Goal: Task Accomplishment & Management: Manage account settings

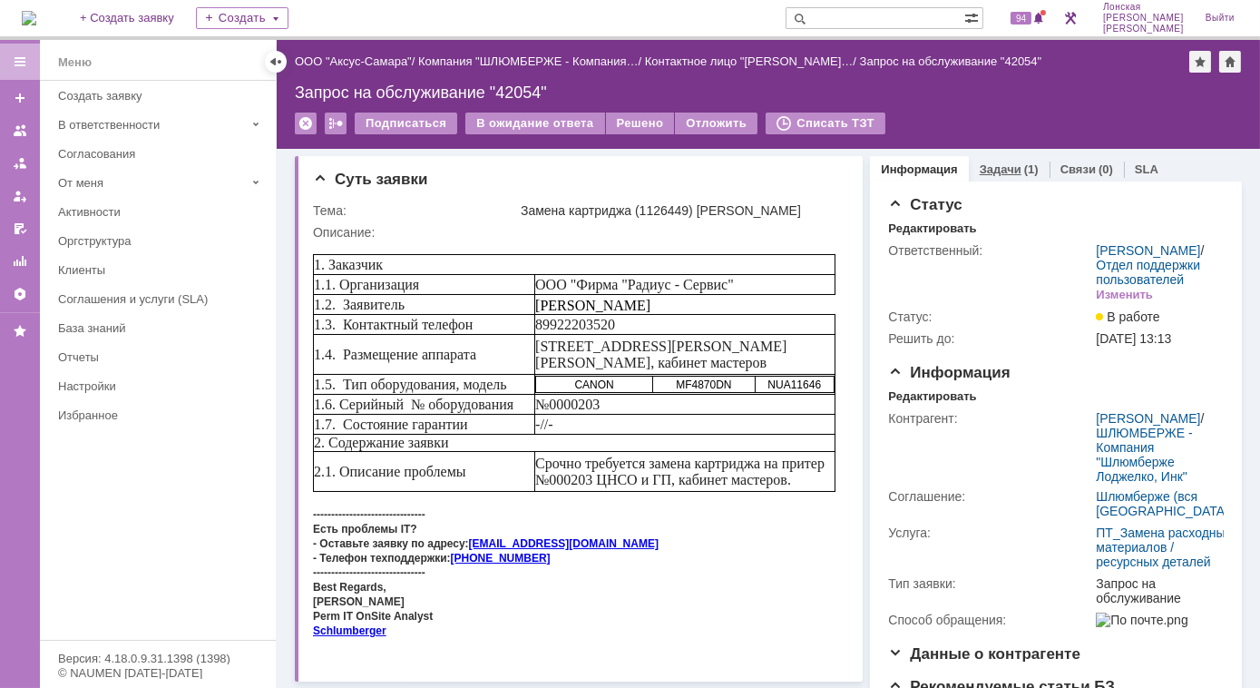
click at [1007, 178] on div "Задачи (1)" at bounding box center [1009, 169] width 81 height 26
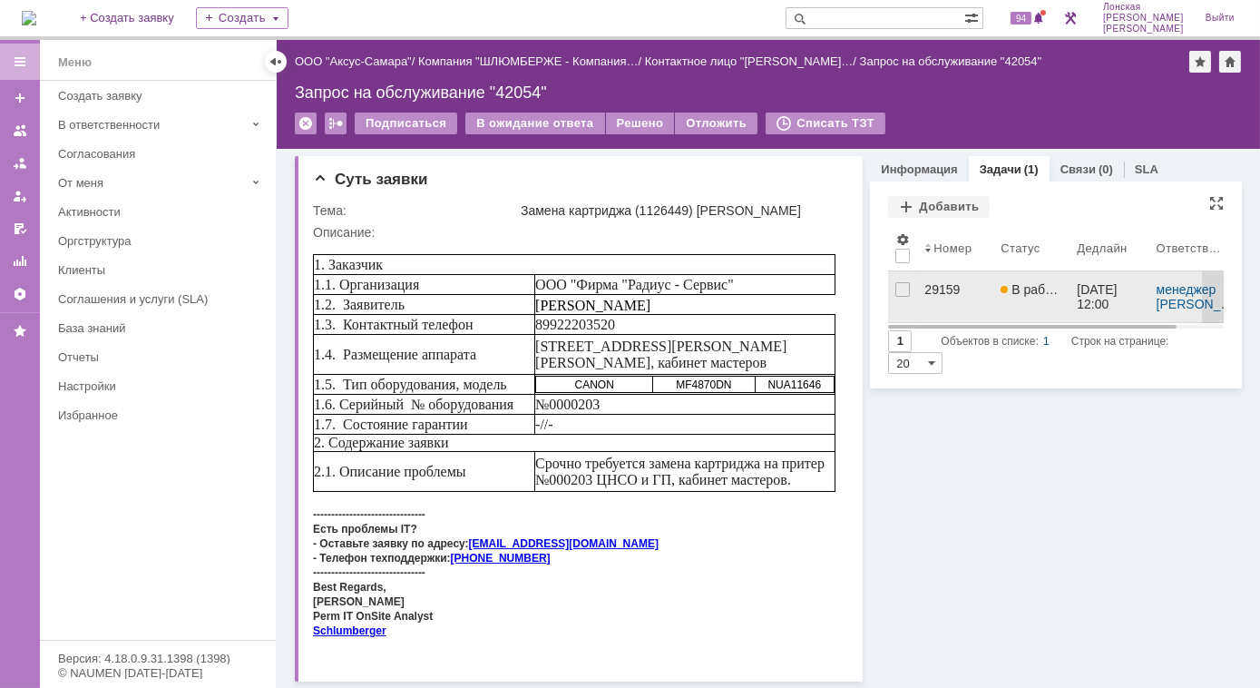
click at [924, 290] on div "29159" at bounding box center [955, 289] width 62 height 15
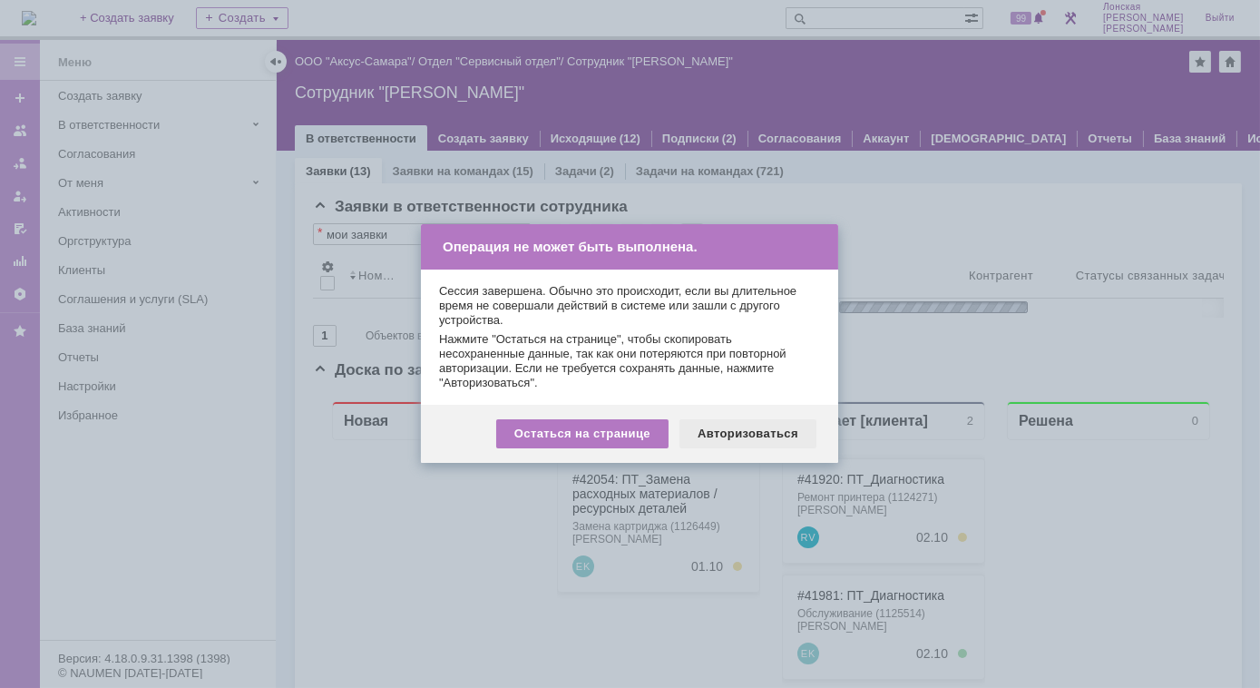
click at [751, 435] on div "Авторизоваться" at bounding box center [747, 433] width 137 height 29
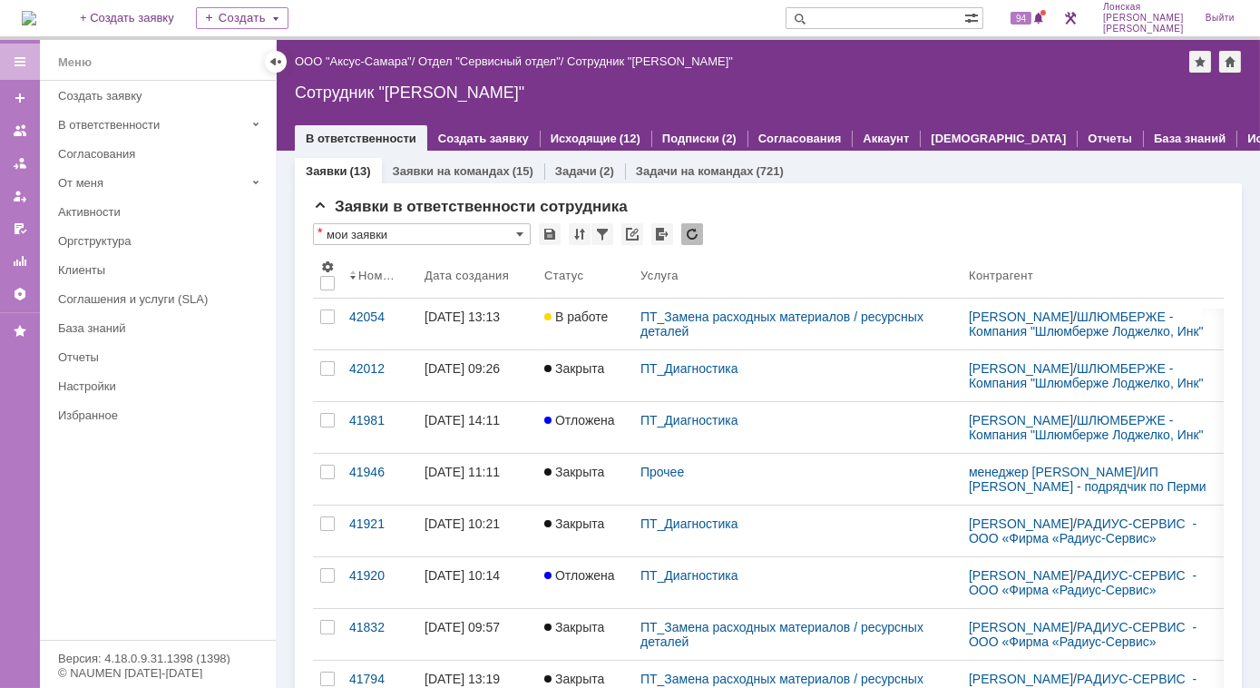
click at [36, 25] on img at bounding box center [29, 18] width 15 height 15
click at [1006, 337] on link "ШЛЮМБЕРЖЕ - Компания "Шлюмберже Лоджелко, Инк"" at bounding box center [1086, 323] width 235 height 29
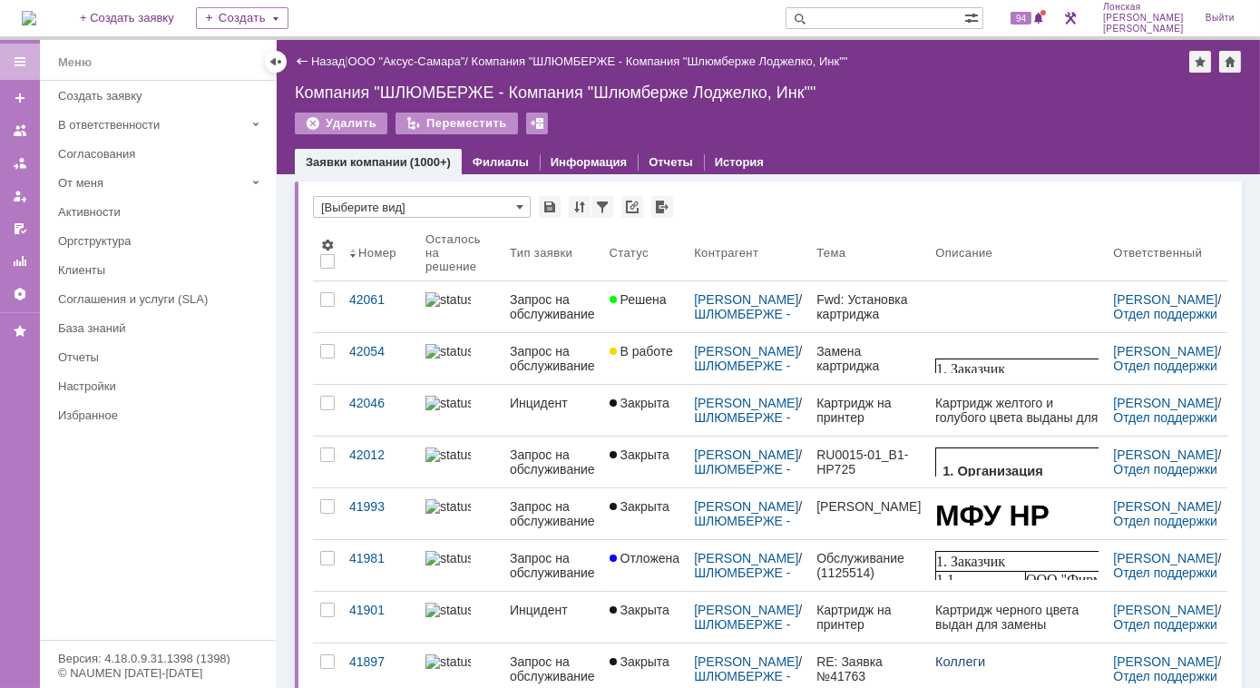
click at [36, 21] on img at bounding box center [29, 18] width 15 height 15
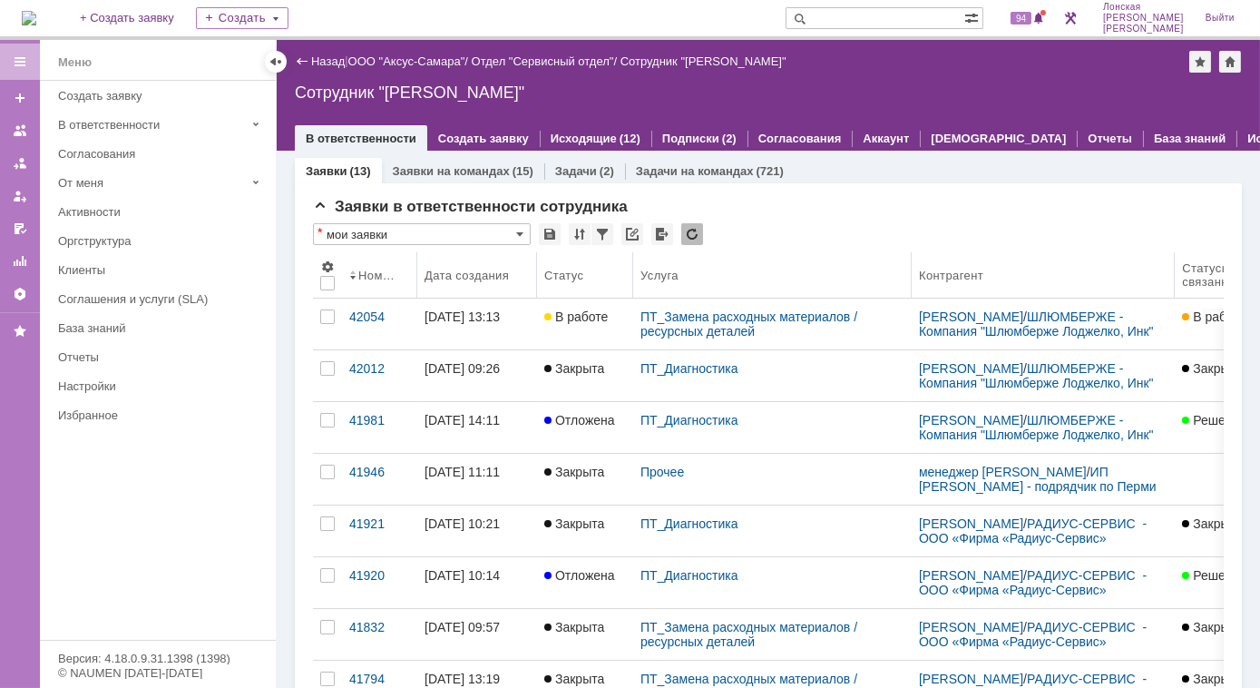
drag, startPoint x: 960, startPoint y: 268, endPoint x: 912, endPoint y: 279, distance: 49.3
click at [912, 279] on body "Идет загрузка, пожалуйста, подождите. На домашнюю + Создать заявку Создать 94 […" at bounding box center [630, 344] width 1260 height 688
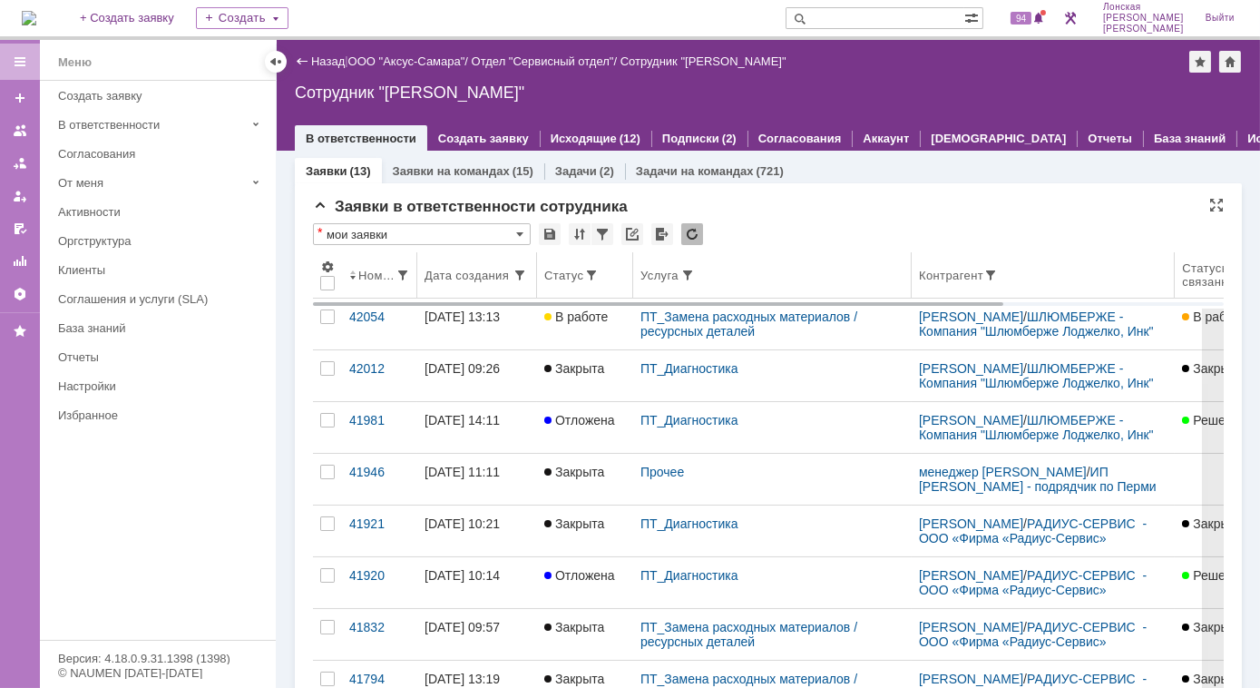
drag, startPoint x: 912, startPoint y: 264, endPoint x: 874, endPoint y: 261, distance: 37.3
click at [874, 261] on tr "Номер Дата создания Статус Услуга [PERSON_NAME] связанных задач Решить до Остал…" at bounding box center [908, 275] width 1190 height 46
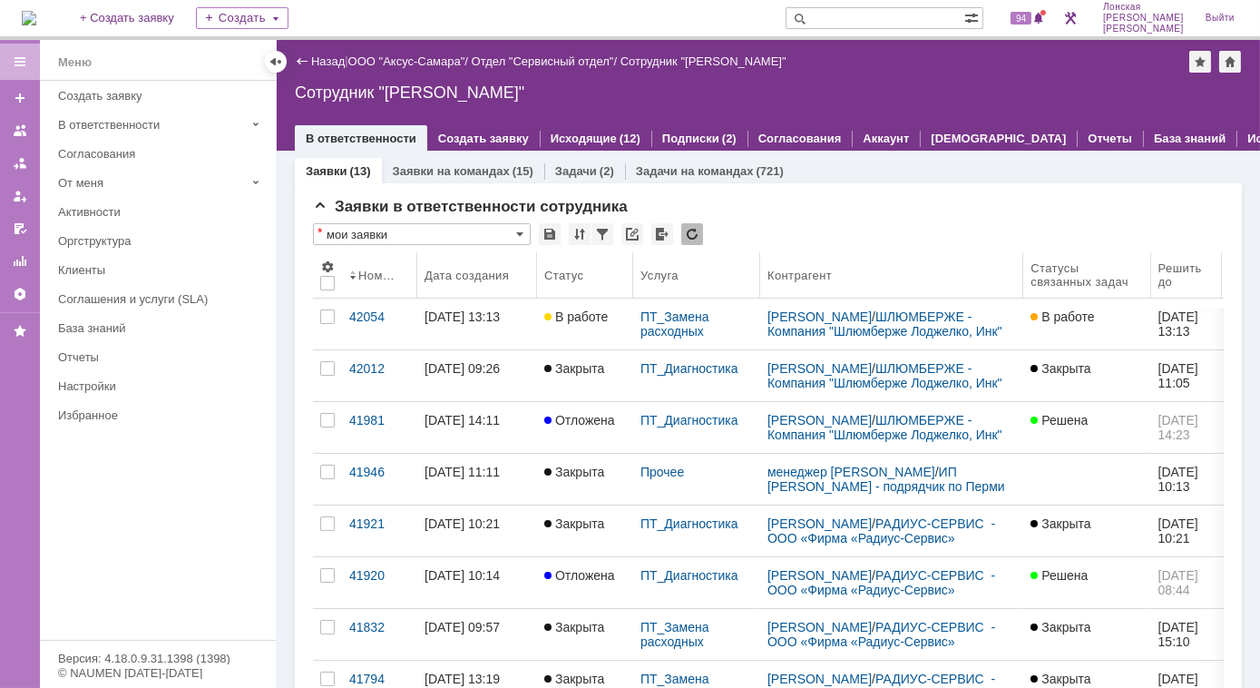
drag, startPoint x: 910, startPoint y: 260, endPoint x: 760, endPoint y: 248, distance: 150.2
click at [760, 248] on body "Идет загрузка, пожалуйста, подождите. На домашнюю + Создать заявку Создать 94 […" at bounding box center [630, 344] width 1260 height 688
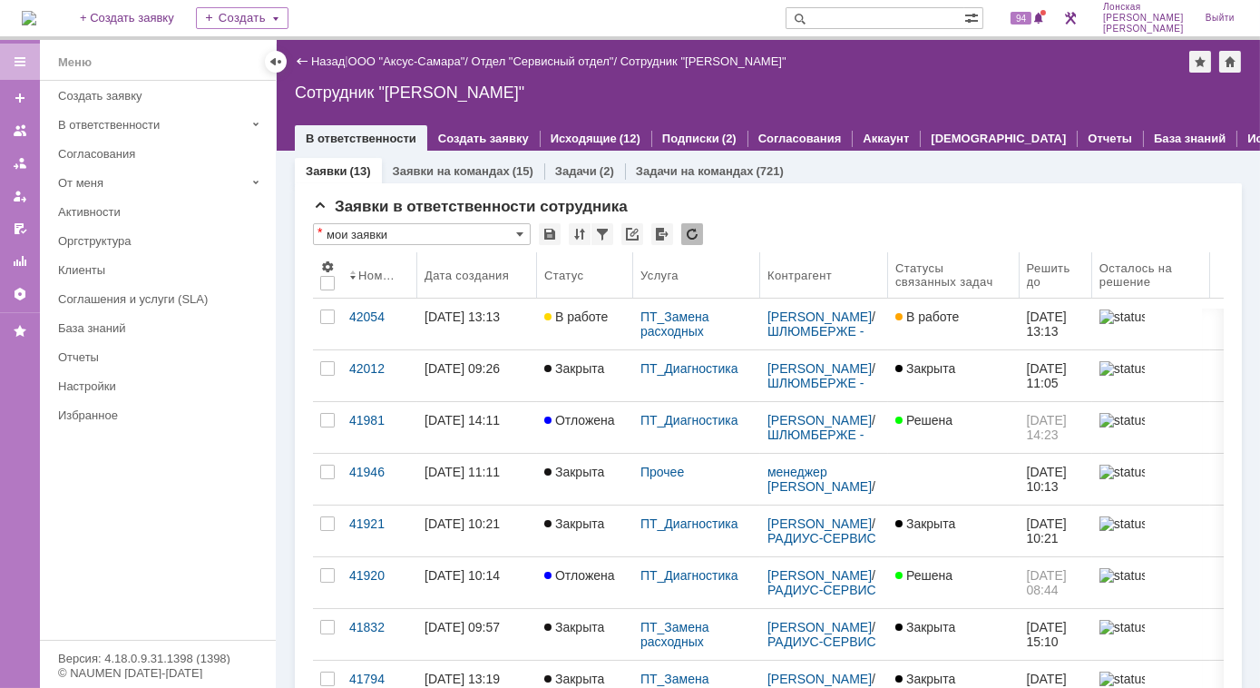
drag, startPoint x: 1013, startPoint y: 269, endPoint x: 888, endPoint y: 279, distance: 125.6
click at [888, 279] on body "Идет загрузка, пожалуйста, подождите. На домашнюю + Создать заявку Создать 94 […" at bounding box center [630, 344] width 1260 height 688
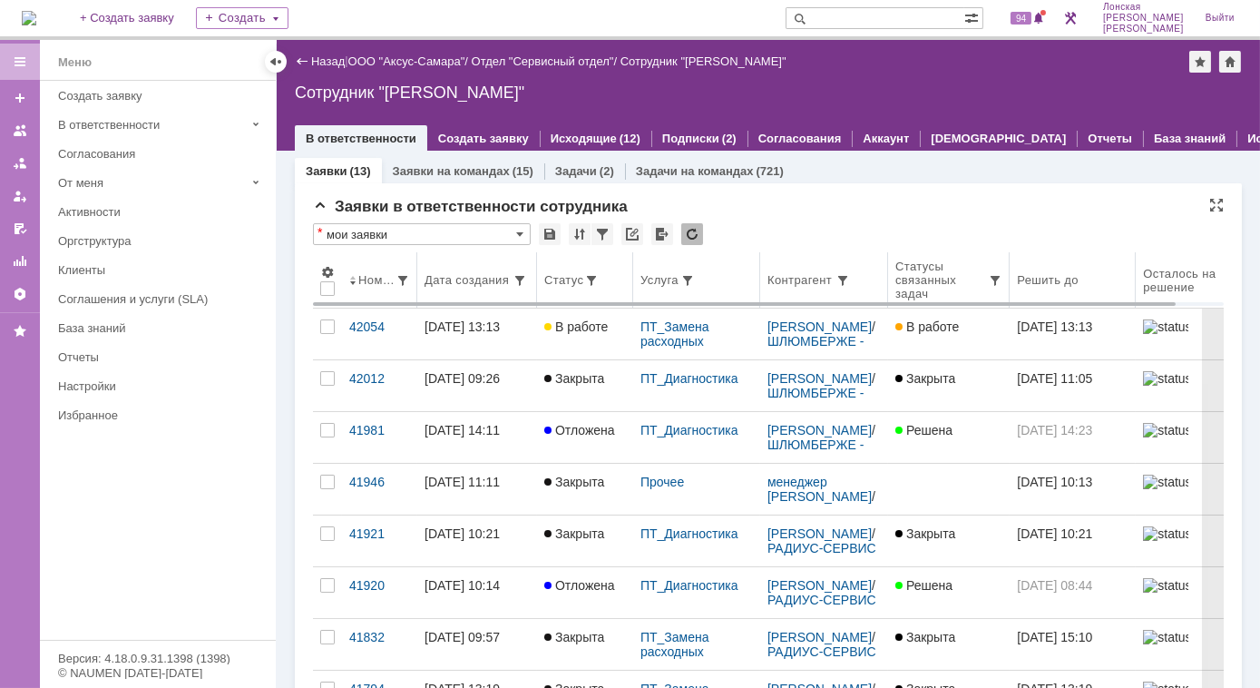
drag, startPoint x: 1098, startPoint y: 268, endPoint x: 1134, endPoint y: 281, distance: 37.6
click at [1135, 281] on body "Идет загрузка, пожалуйста, подождите. На домашнюю + Создать заявку Создать 94 […" at bounding box center [630, 344] width 1260 height 688
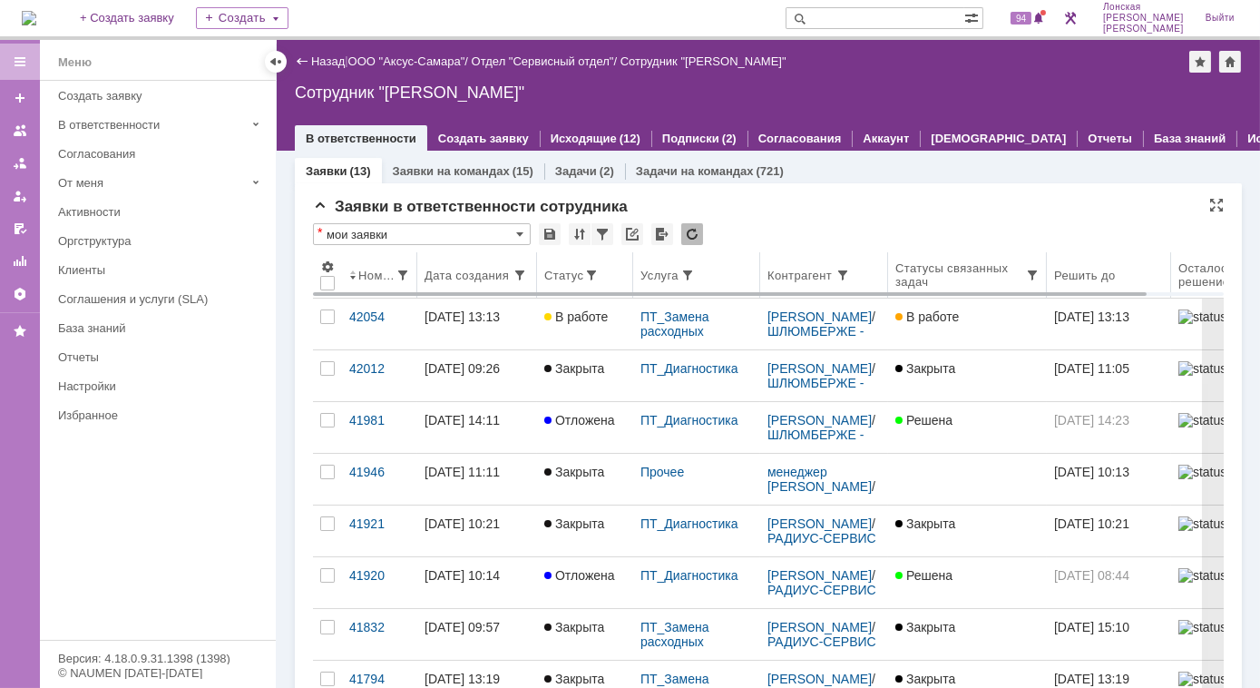
drag, startPoint x: 1010, startPoint y: 284, endPoint x: 1047, endPoint y: 287, distance: 36.4
click at [1047, 287] on body "Идет загрузка, пожалуйста, подождите. На домашнюю + Создать заявку Создать 94 […" at bounding box center [630, 344] width 1260 height 688
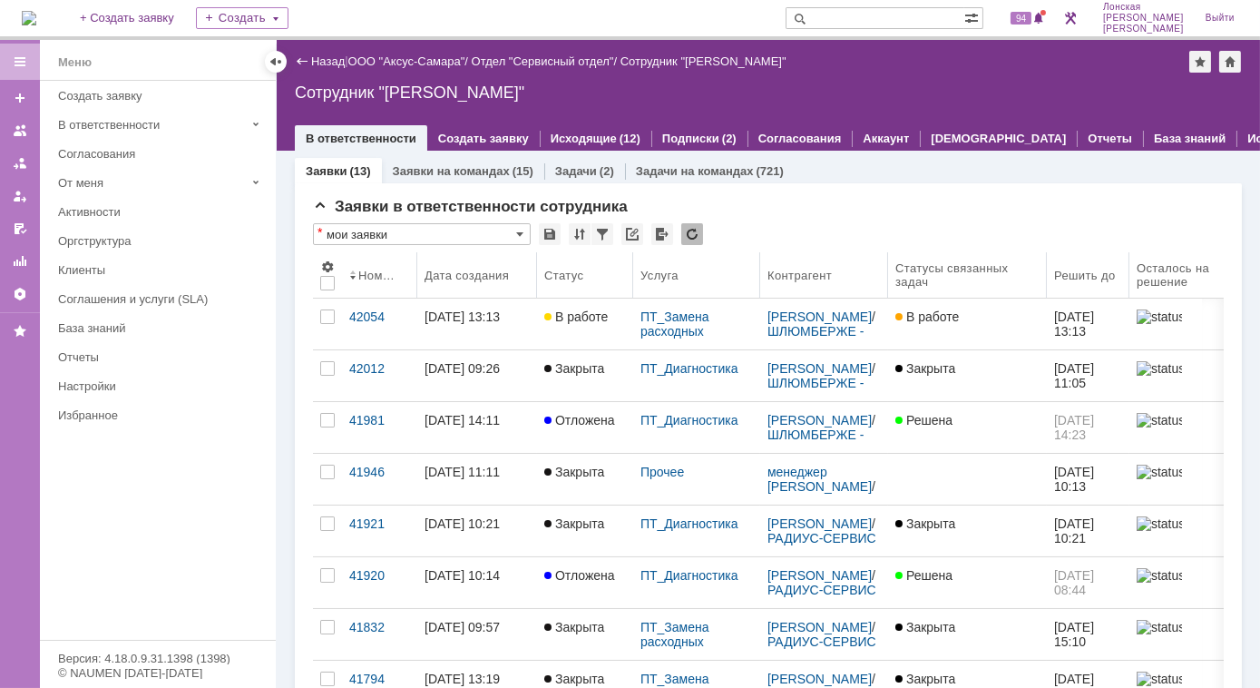
drag, startPoint x: 1169, startPoint y: 274, endPoint x: 1129, endPoint y: 281, distance: 40.6
click at [1129, 281] on body "Идет загрузка, пожалуйста, подождите. На домашнюю + Создать заявку Создать 94 […" at bounding box center [630, 344] width 1260 height 688
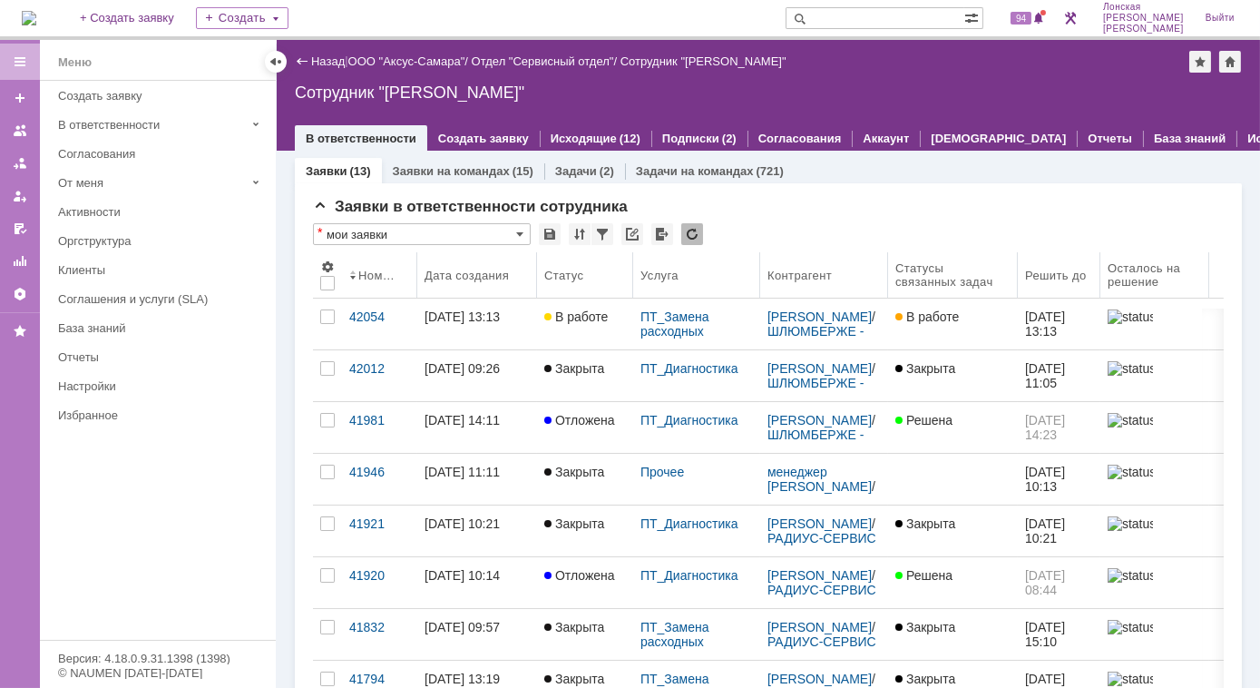
drag, startPoint x: 1045, startPoint y: 267, endPoint x: 1018, endPoint y: 271, distance: 27.6
click at [1018, 271] on body "Идет загрузка, пожалуйста, подождите. На домашнюю + Создать заявку Создать 94 […" at bounding box center [630, 344] width 1260 height 688
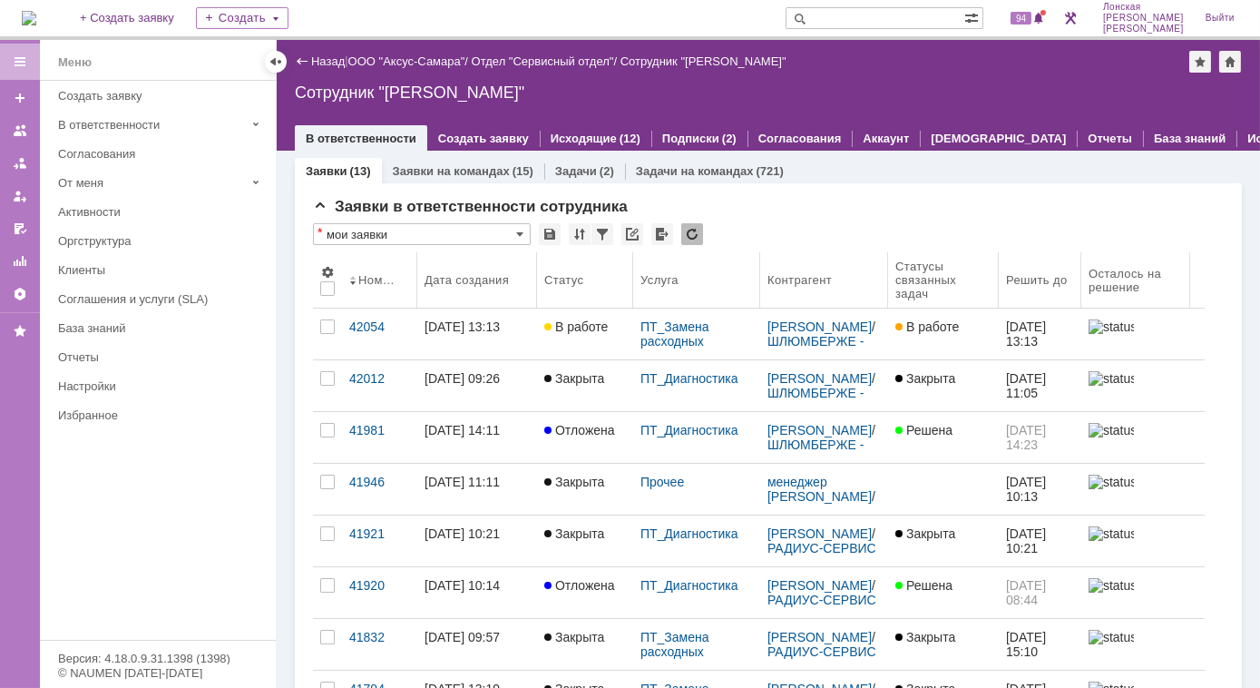
drag, startPoint x: 1015, startPoint y: 265, endPoint x: 999, endPoint y: 263, distance: 16.4
click at [999, 263] on body "Идет загрузка, пожалуйста, подождите. На домашнюю + Создать заявку Создать 94 […" at bounding box center [630, 344] width 1260 height 688
drag, startPoint x: 889, startPoint y: 262, endPoint x: 907, endPoint y: 262, distance: 18.1
click at [907, 262] on th "Статусы связанных задач" at bounding box center [943, 280] width 111 height 56
drag, startPoint x: 907, startPoint y: 262, endPoint x: 875, endPoint y: 229, distance: 46.2
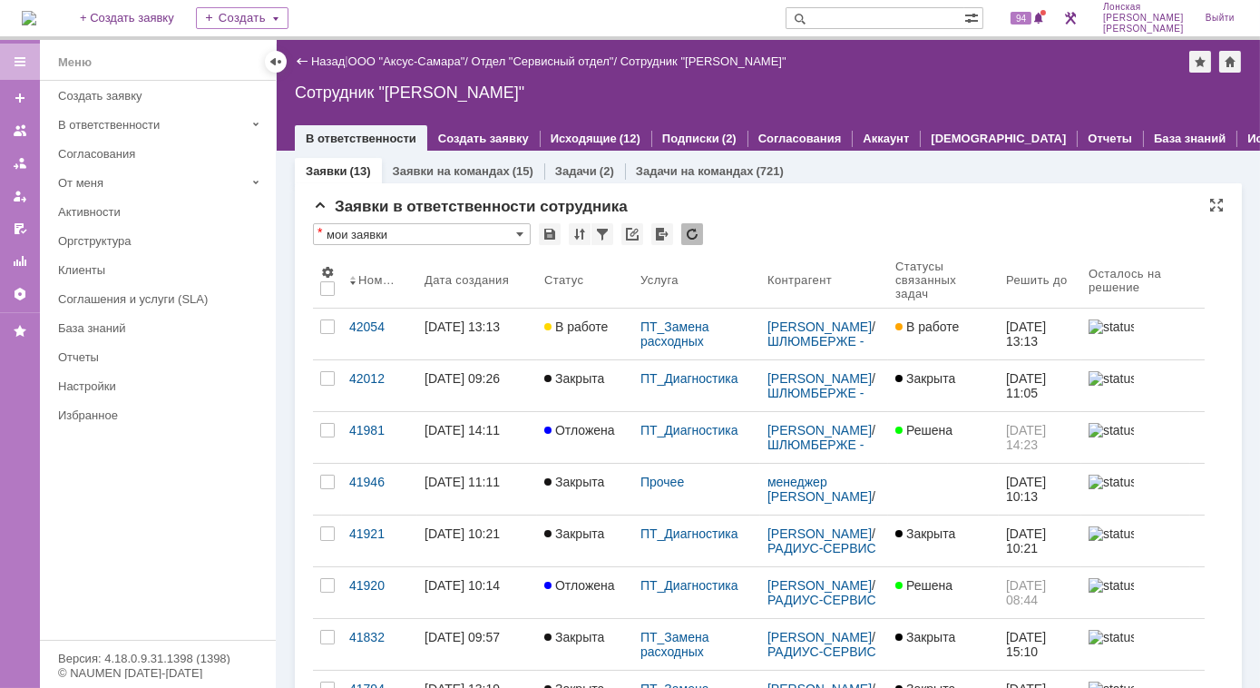
click at [875, 229] on div "* мои заявки" at bounding box center [768, 235] width 911 height 24
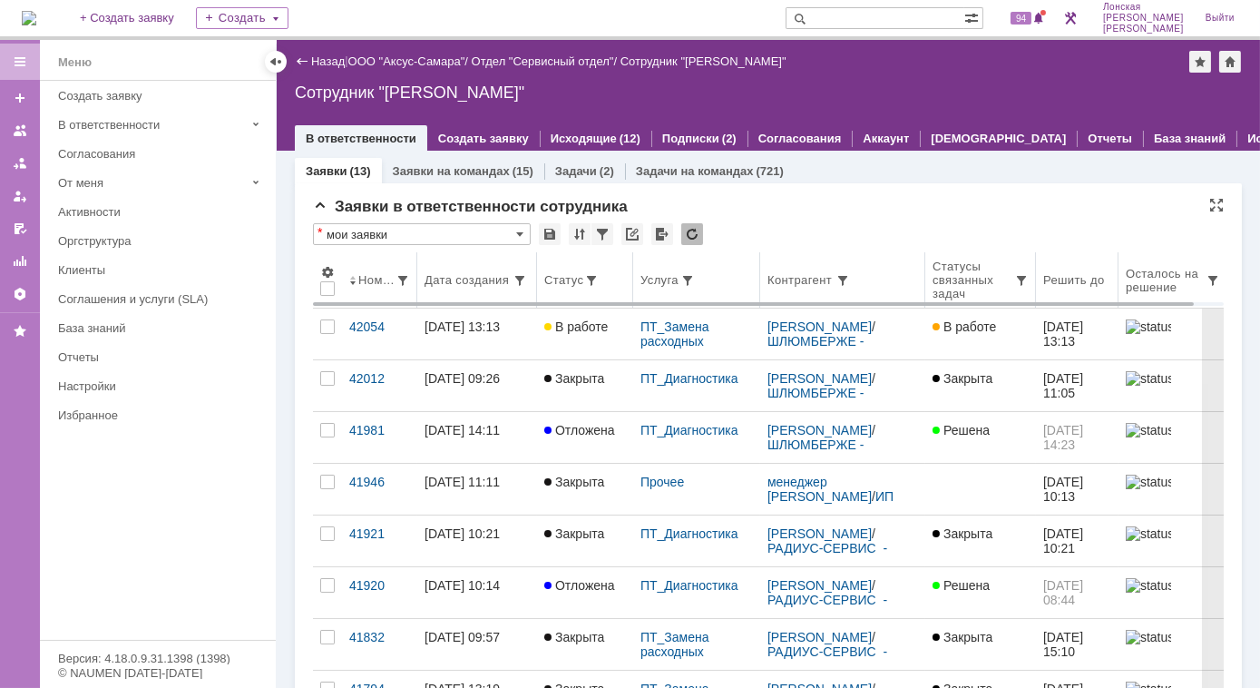
drag, startPoint x: 885, startPoint y: 263, endPoint x: 923, endPoint y: 259, distance: 38.3
click at [924, 260] on body "Идет загрузка, пожалуйста, подождите. На домашнюю + Создать заявку Создать 94 […" at bounding box center [630, 344] width 1260 height 688
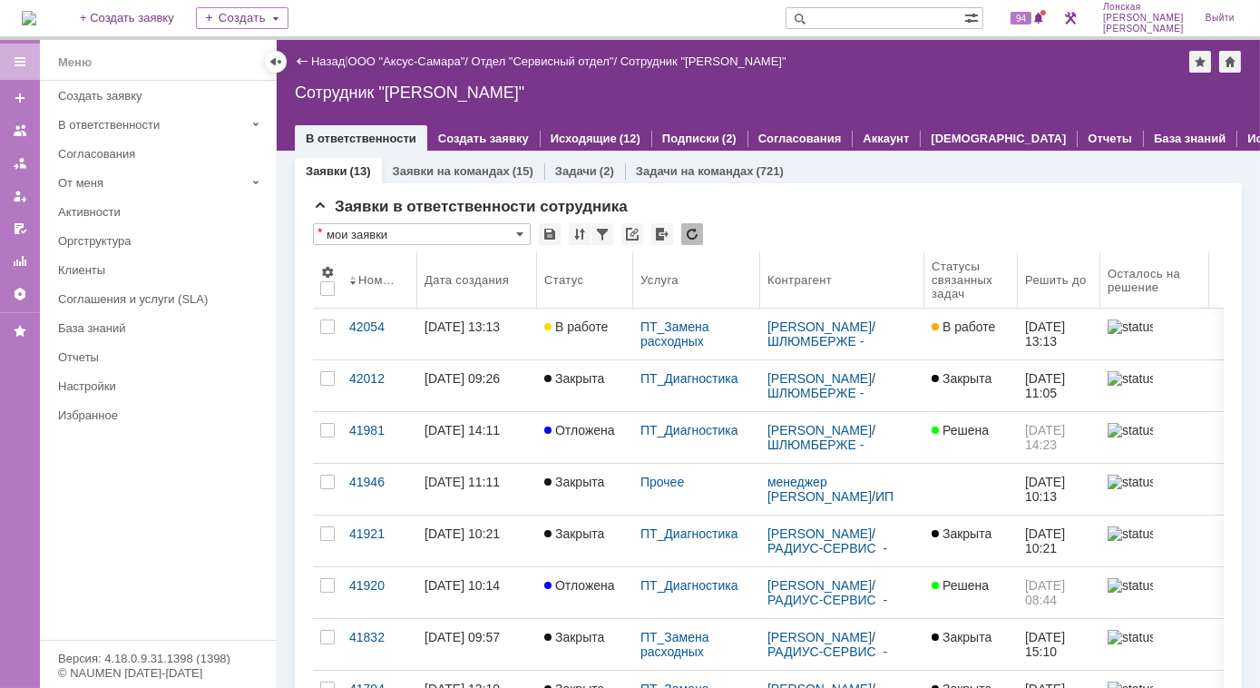
drag, startPoint x: 1033, startPoint y: 260, endPoint x: 1018, endPoint y: 265, distance: 16.1
click at [1018, 265] on body "Идет загрузка, пожалуйста, подождите. На домашнюю + Создать заявку Создать 94 […" at bounding box center [630, 344] width 1260 height 688
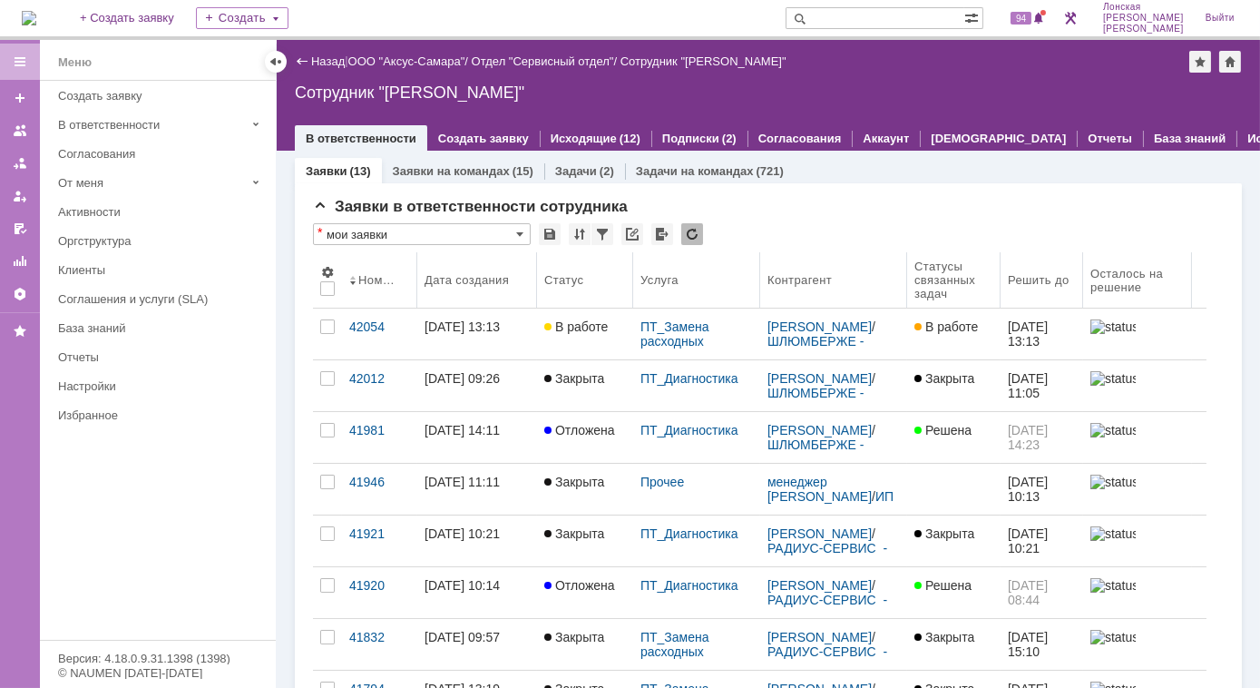
drag, startPoint x: 922, startPoint y: 278, endPoint x: 907, endPoint y: 281, distance: 15.0
click at [907, 281] on body "Идет загрузка, пожалуйста, подождите. На домашнюю + Создать заявку Создать 94 […" at bounding box center [630, 344] width 1260 height 688
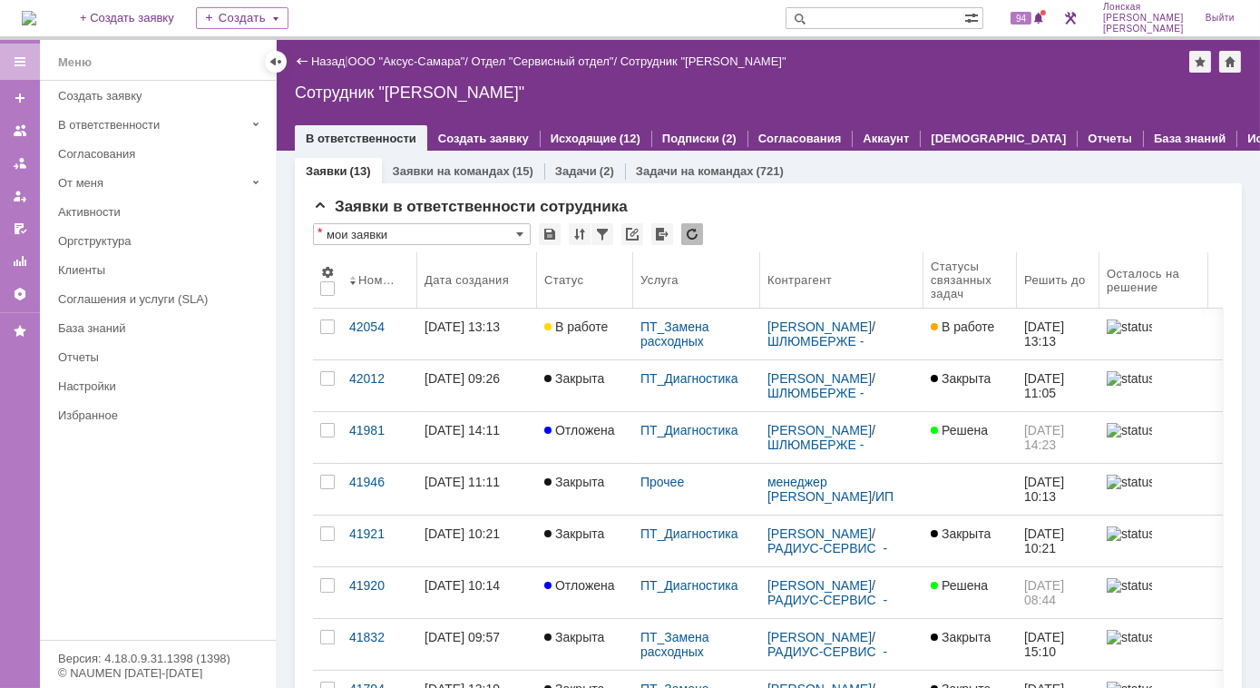
drag, startPoint x: 904, startPoint y: 272, endPoint x: 923, endPoint y: 281, distance: 21.1
click at [923, 281] on body "Идет загрузка, пожалуйста, подождите. На домашнюю + Создать заявку Создать 94 […" at bounding box center [630, 344] width 1260 height 688
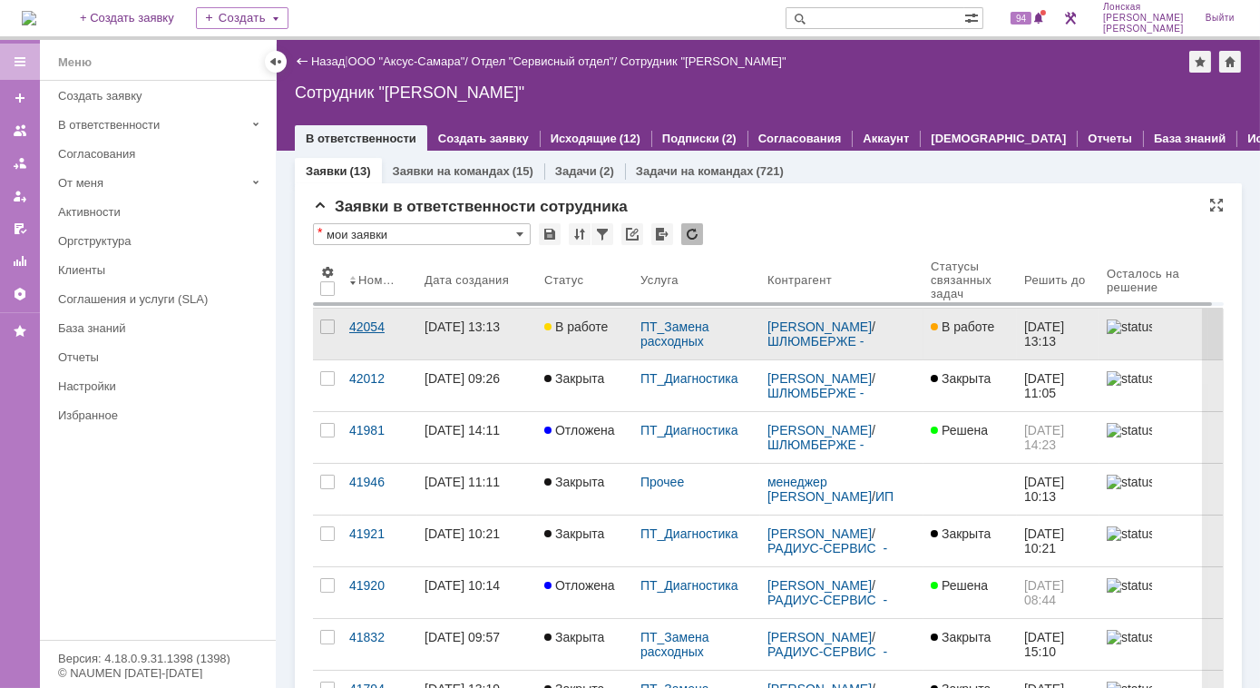
click at [369, 324] on div "42054" at bounding box center [379, 326] width 61 height 15
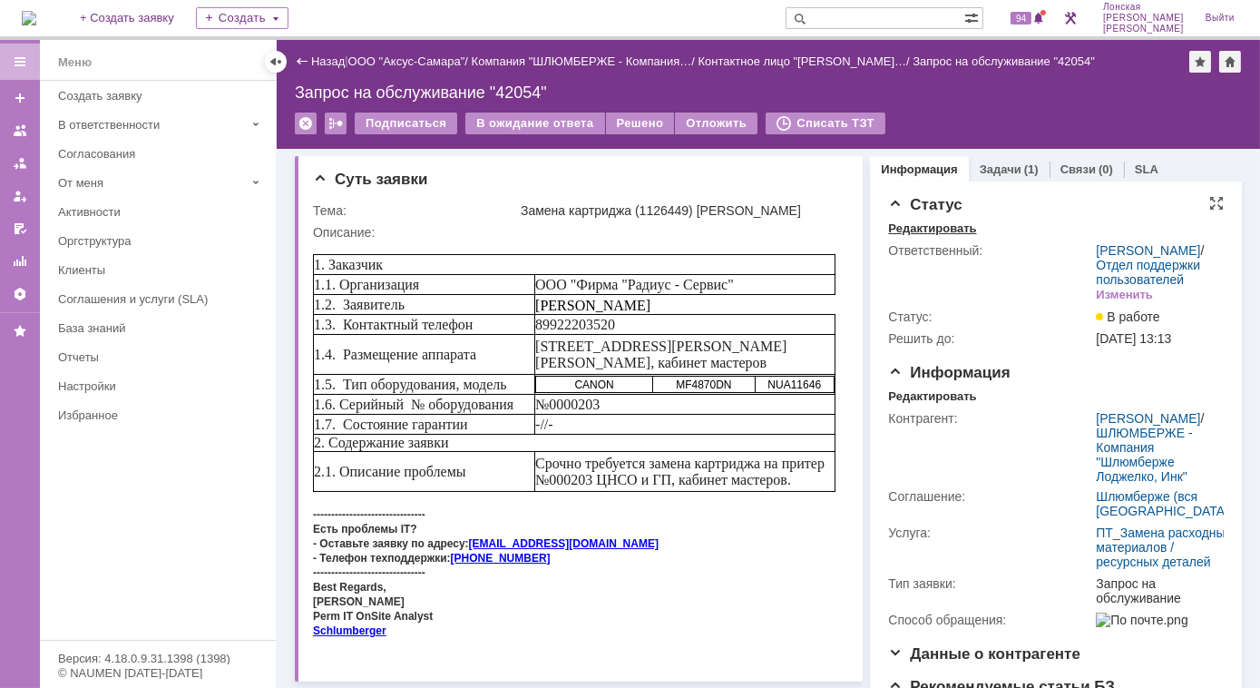
click at [914, 228] on div "Редактировать" at bounding box center [932, 228] width 88 height 15
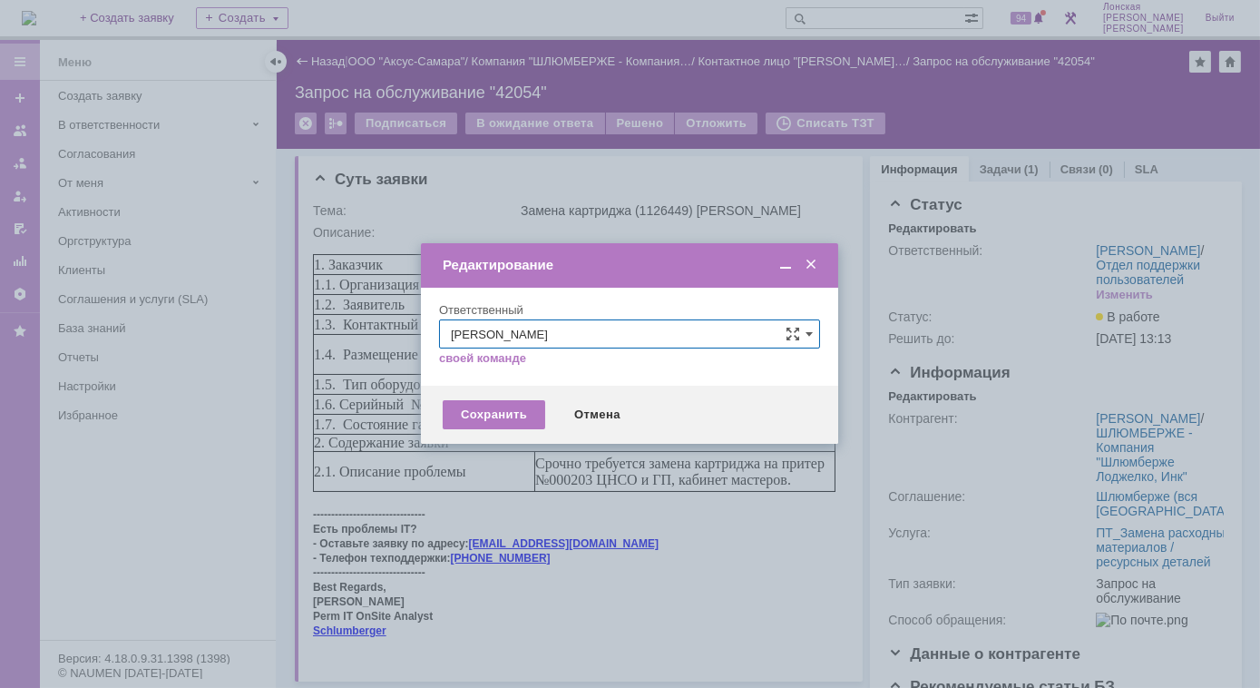
click at [806, 260] on span at bounding box center [811, 265] width 18 height 16
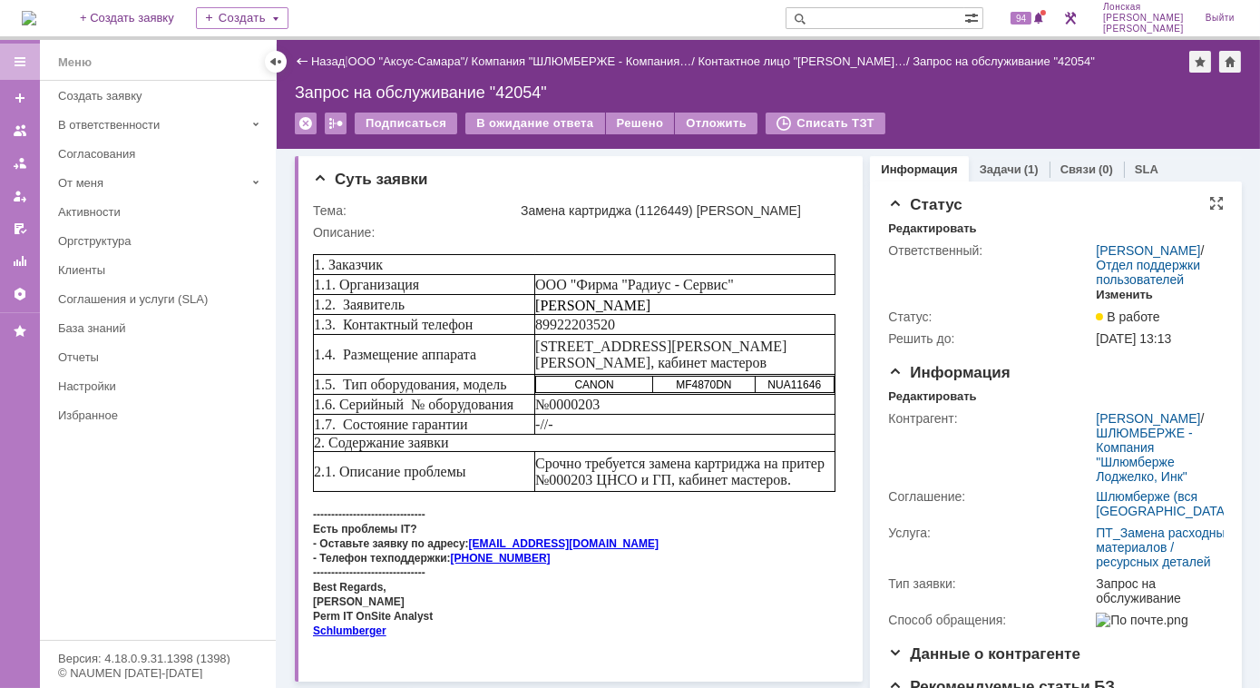
click at [1126, 302] on div "Изменить" at bounding box center [1124, 295] width 57 height 15
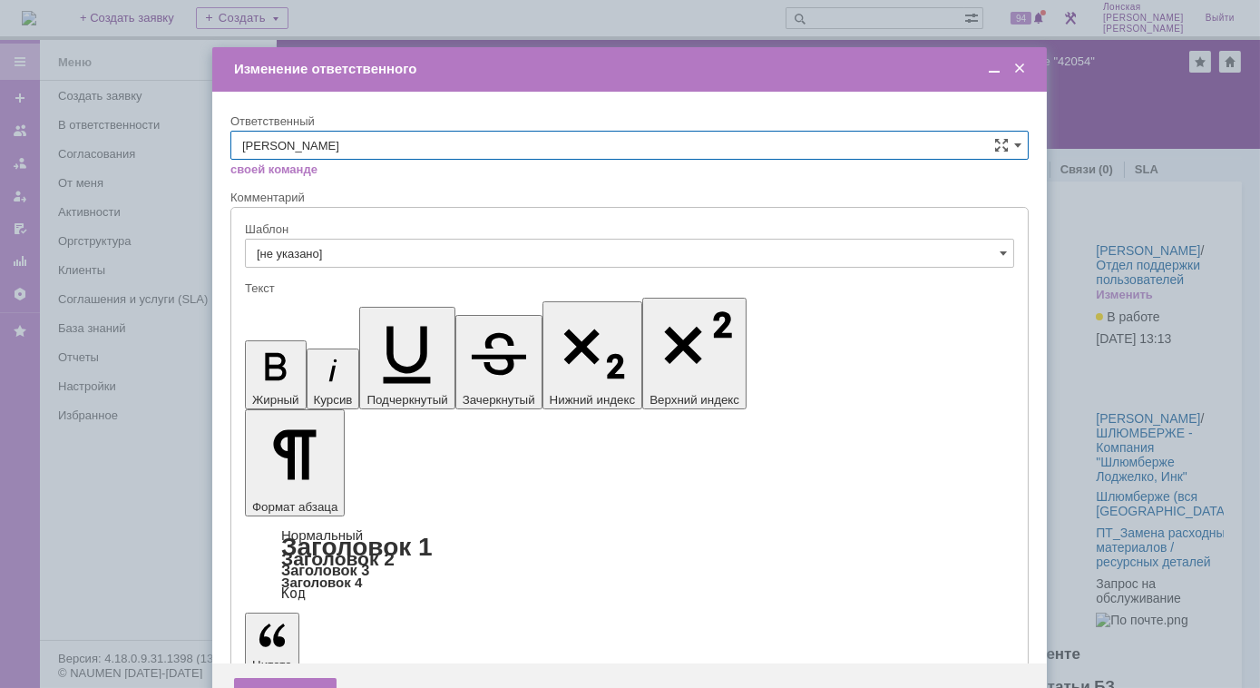
click at [1023, 71] on span at bounding box center [1019, 69] width 18 height 16
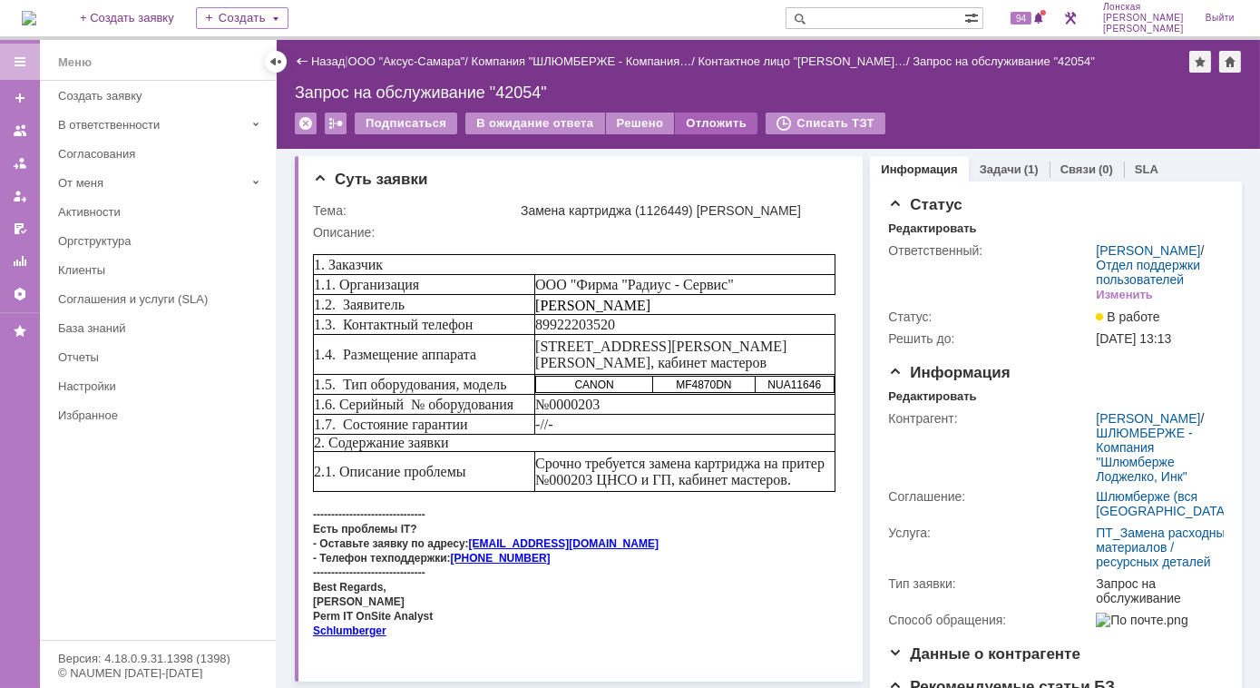
click at [697, 118] on div "Отложить" at bounding box center [716, 123] width 83 height 22
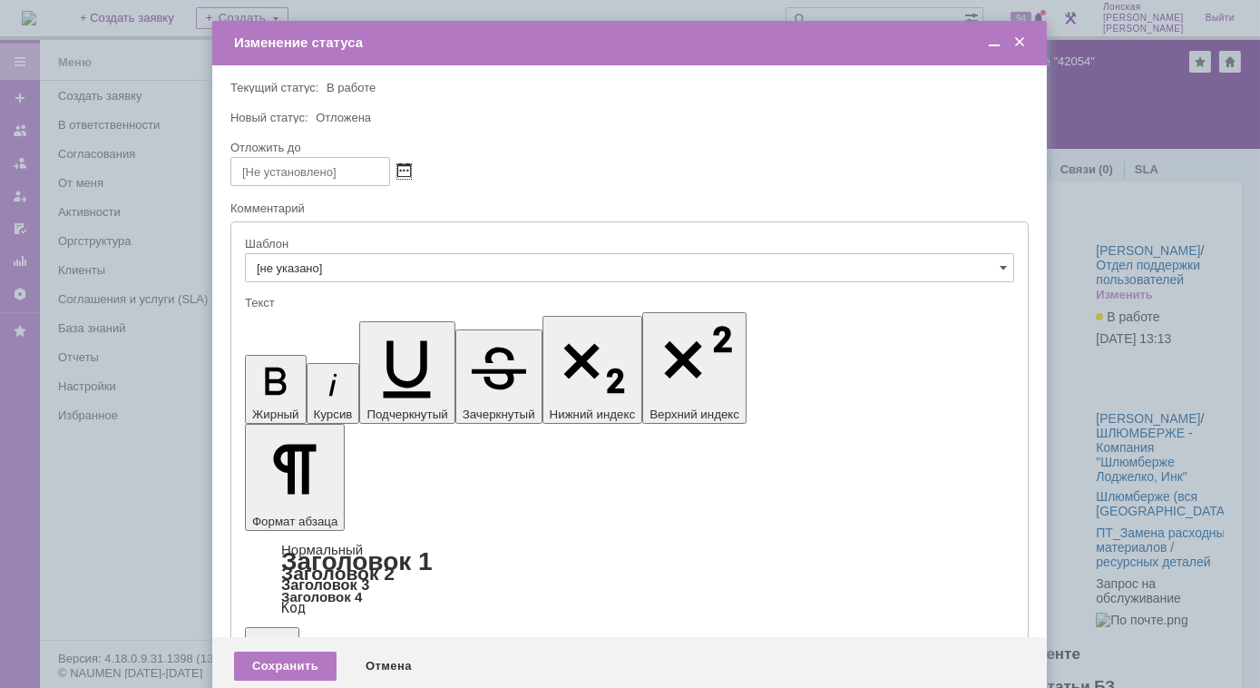
click at [405, 172] on span at bounding box center [404, 171] width 14 height 15
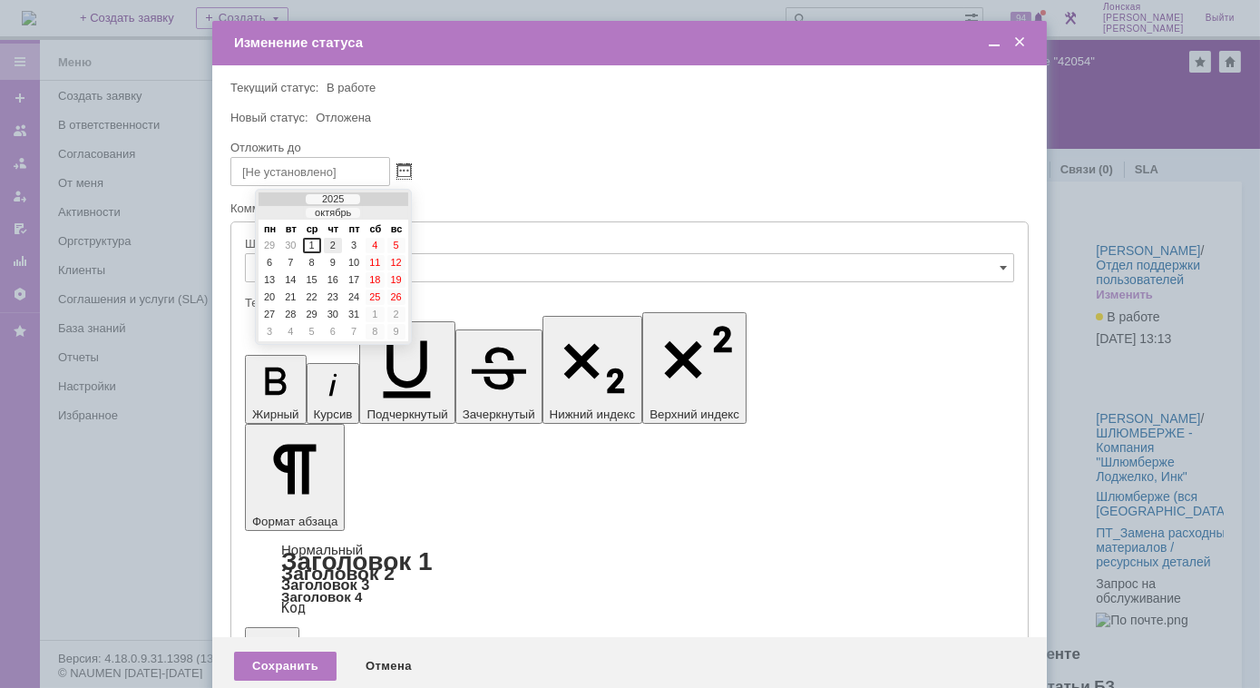
click at [331, 248] on div "2" at bounding box center [333, 245] width 18 height 15
type input "[DATE] 11:03"
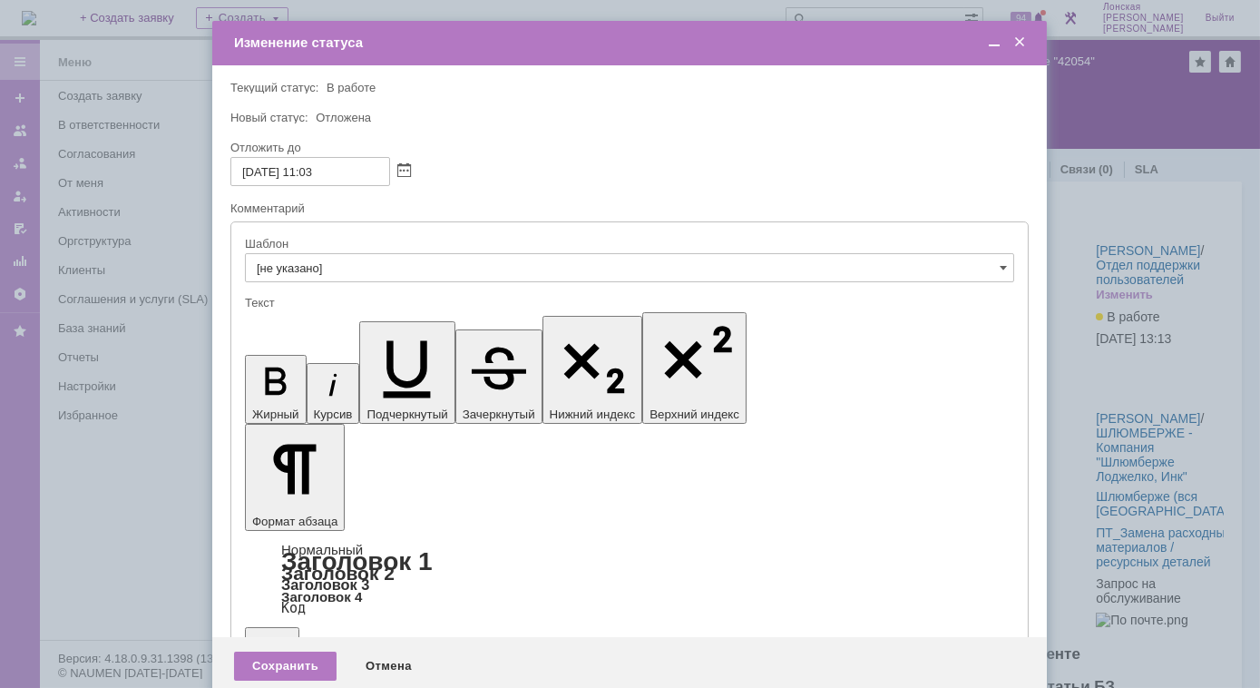
click at [994, 269] on input "[не указано]" at bounding box center [629, 267] width 769 height 29
drag, startPoint x: 1021, startPoint y: 37, endPoint x: 1023, endPoint y: 54, distance: 17.3
click at [1021, 39] on span at bounding box center [1019, 42] width 18 height 16
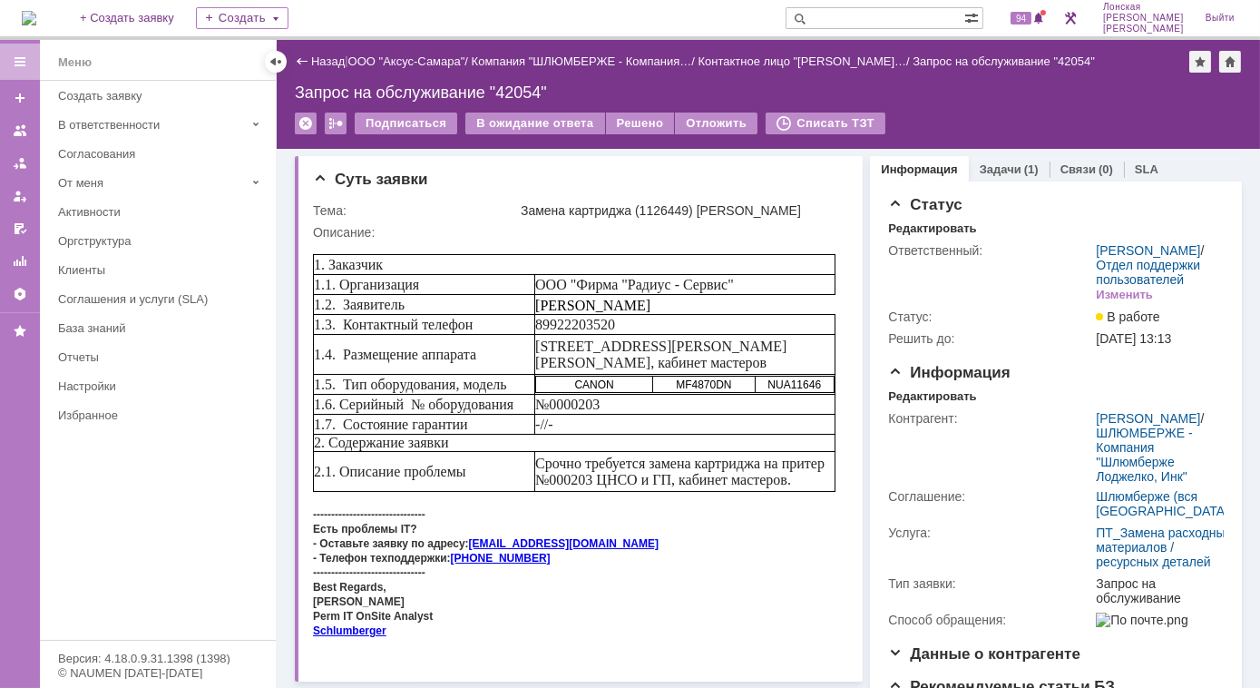
click at [994, 169] on link "Задачи" at bounding box center [1001, 169] width 42 height 14
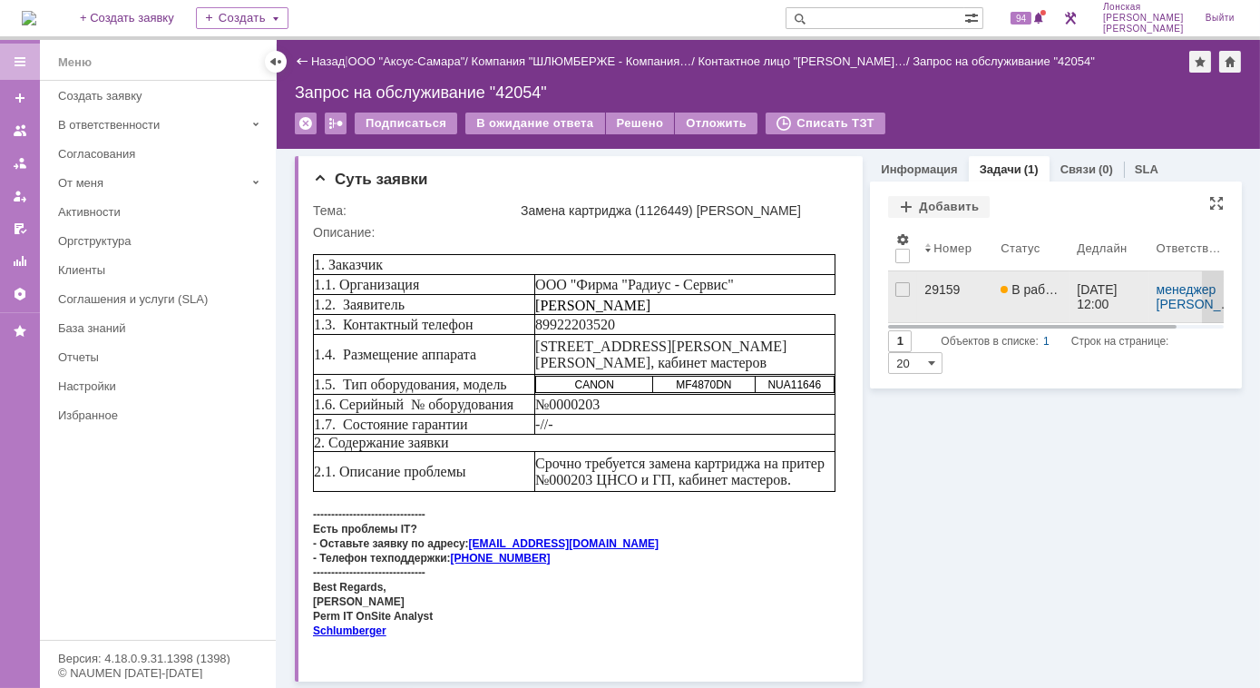
click at [938, 292] on div "29159" at bounding box center [955, 289] width 62 height 15
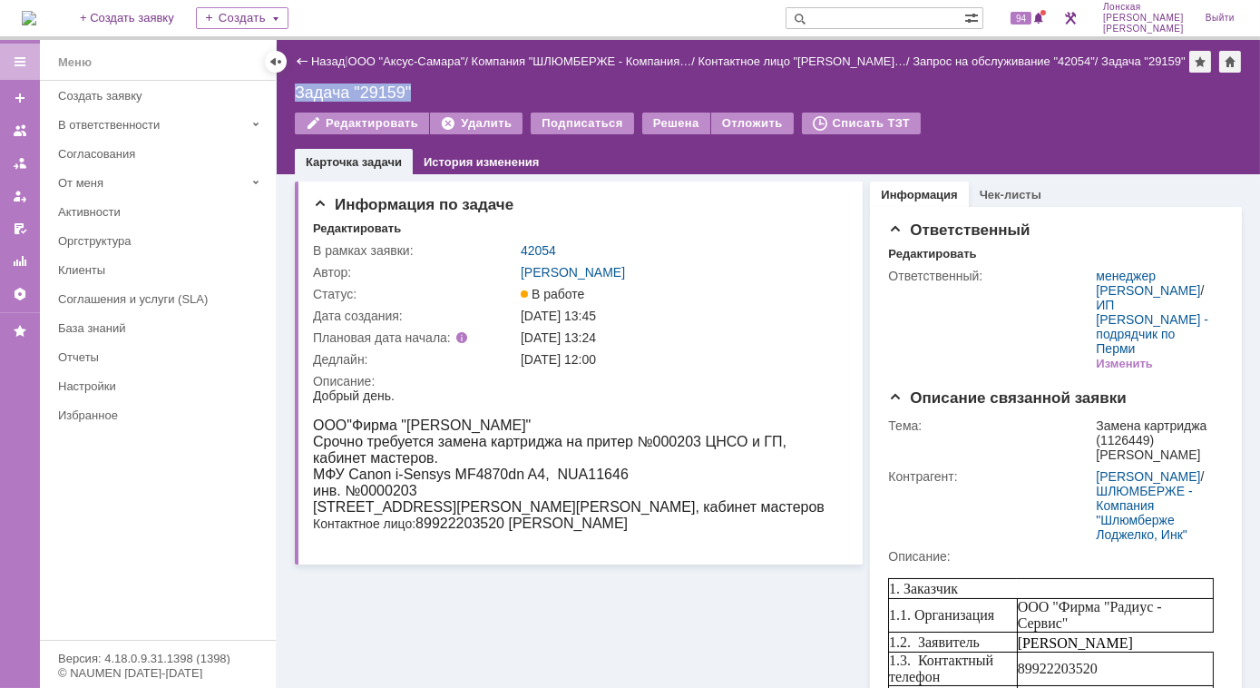
drag, startPoint x: 294, startPoint y: 94, endPoint x: 412, endPoint y: 95, distance: 117.9
click at [412, 95] on div "Назад | ООО "Аксус-Самара" / Компания "ШЛЮМБЕРЖЕ - Компания… / Контактное лицо …" at bounding box center [768, 107] width 983 height 134
copy div "Задача "29159""
